Goal: Check status: Check status

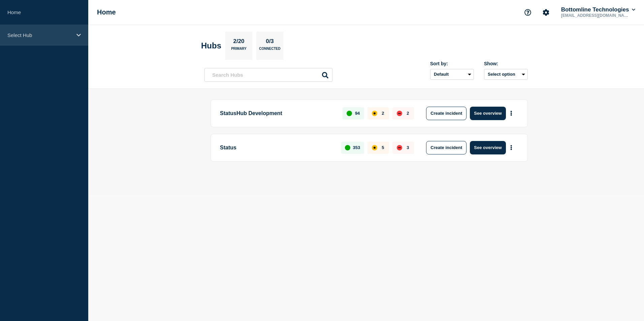
click at [79, 36] on icon at bounding box center [78, 35] width 4 height 3
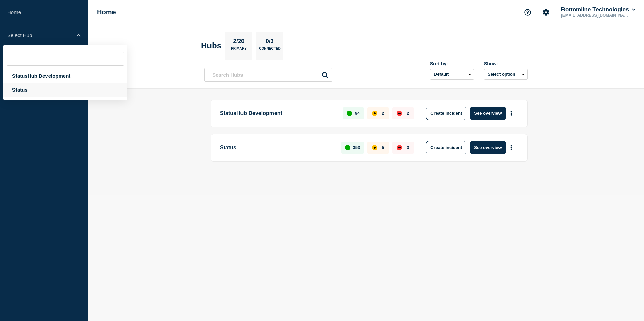
click at [56, 93] on div "Status" at bounding box center [65, 90] width 124 height 14
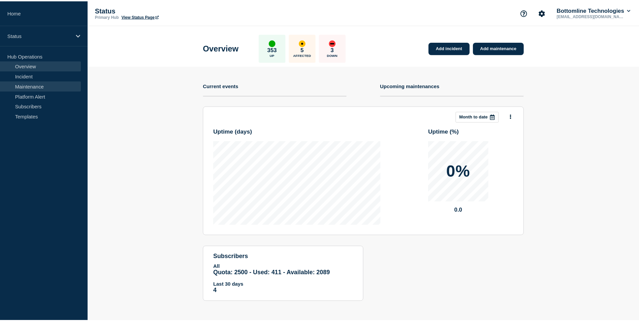
click at [52, 86] on link "Maintenance" at bounding box center [40, 86] width 81 height 10
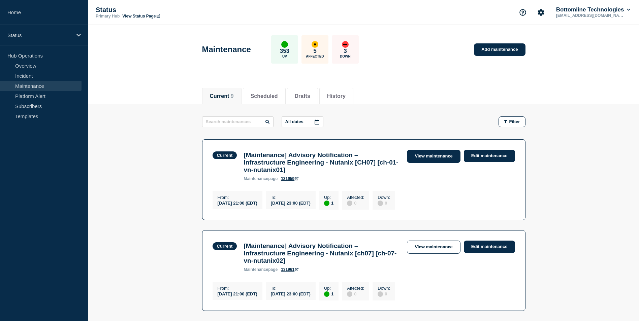
click at [426, 156] on link "View maintenance" at bounding box center [433, 156] width 53 height 13
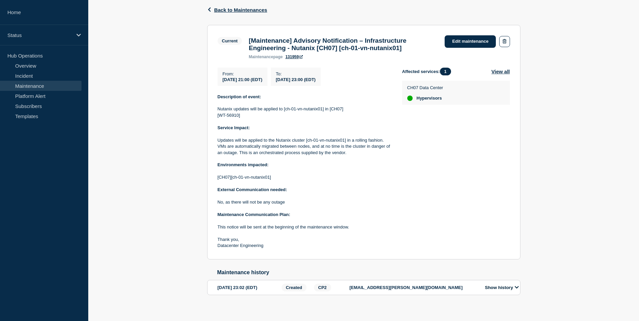
scroll to position [121, 0]
